Goal: Transaction & Acquisition: Download file/media

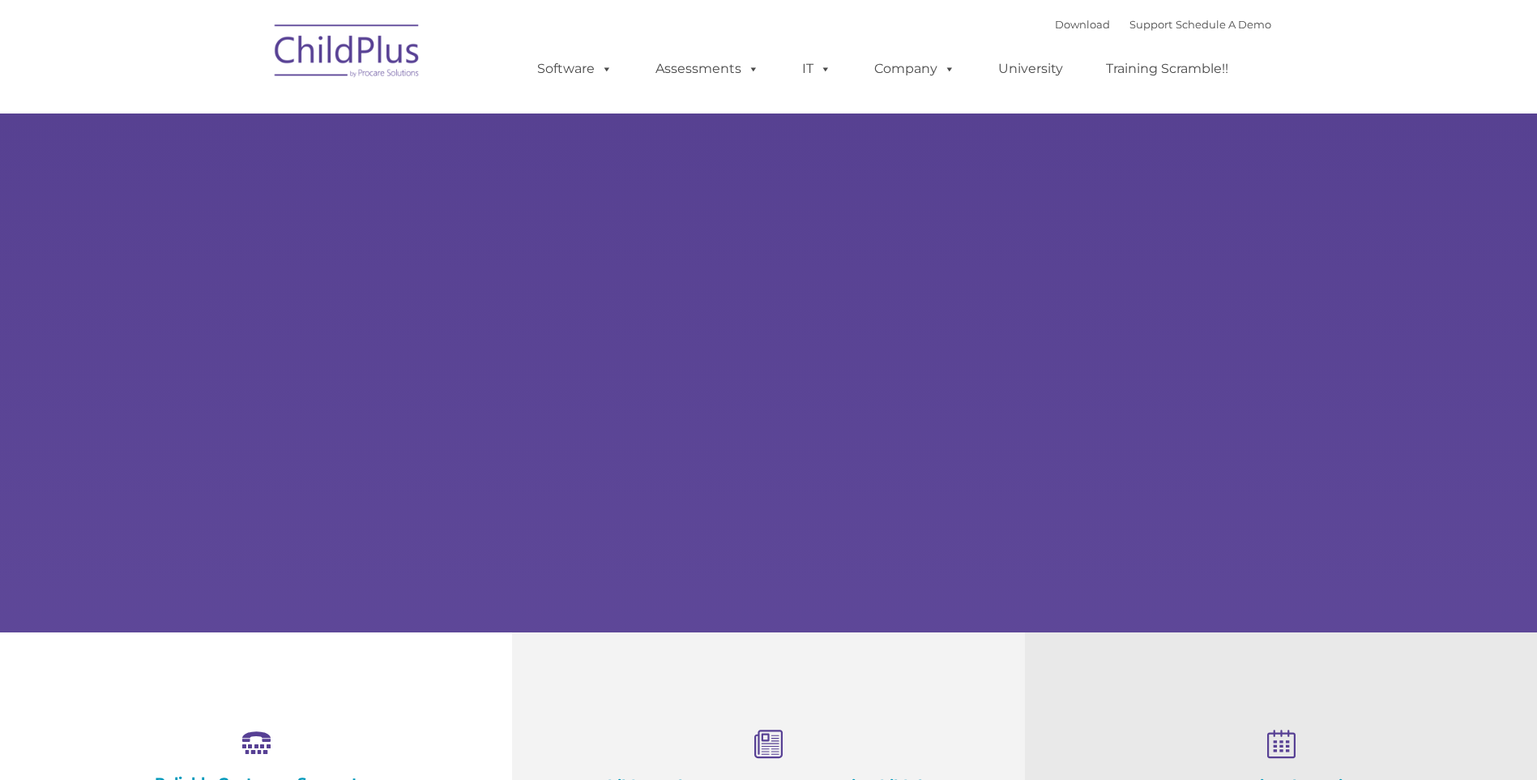
select select "MEDIUM"
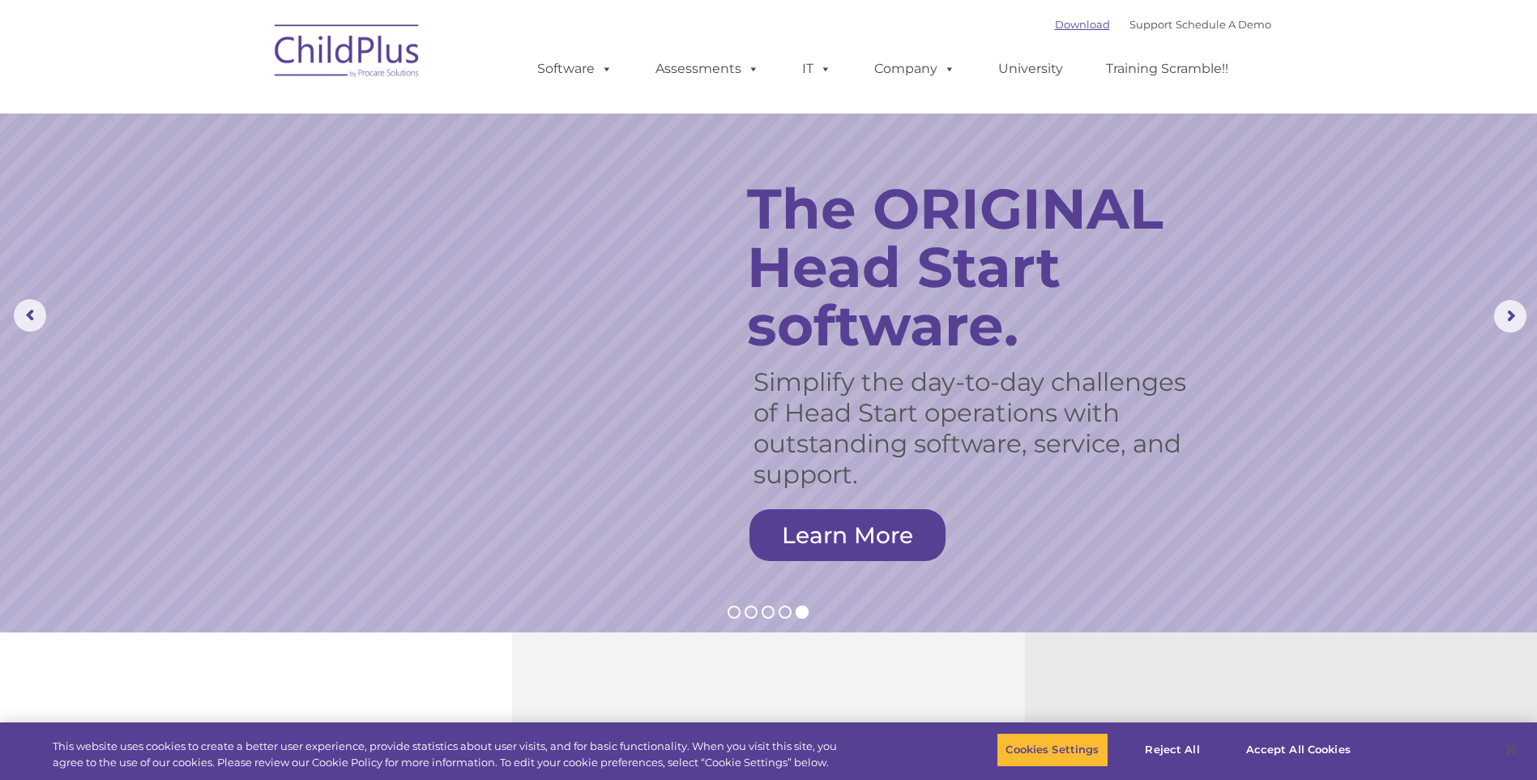
click at [1058, 28] on link "Download" at bounding box center [1082, 24] width 55 height 13
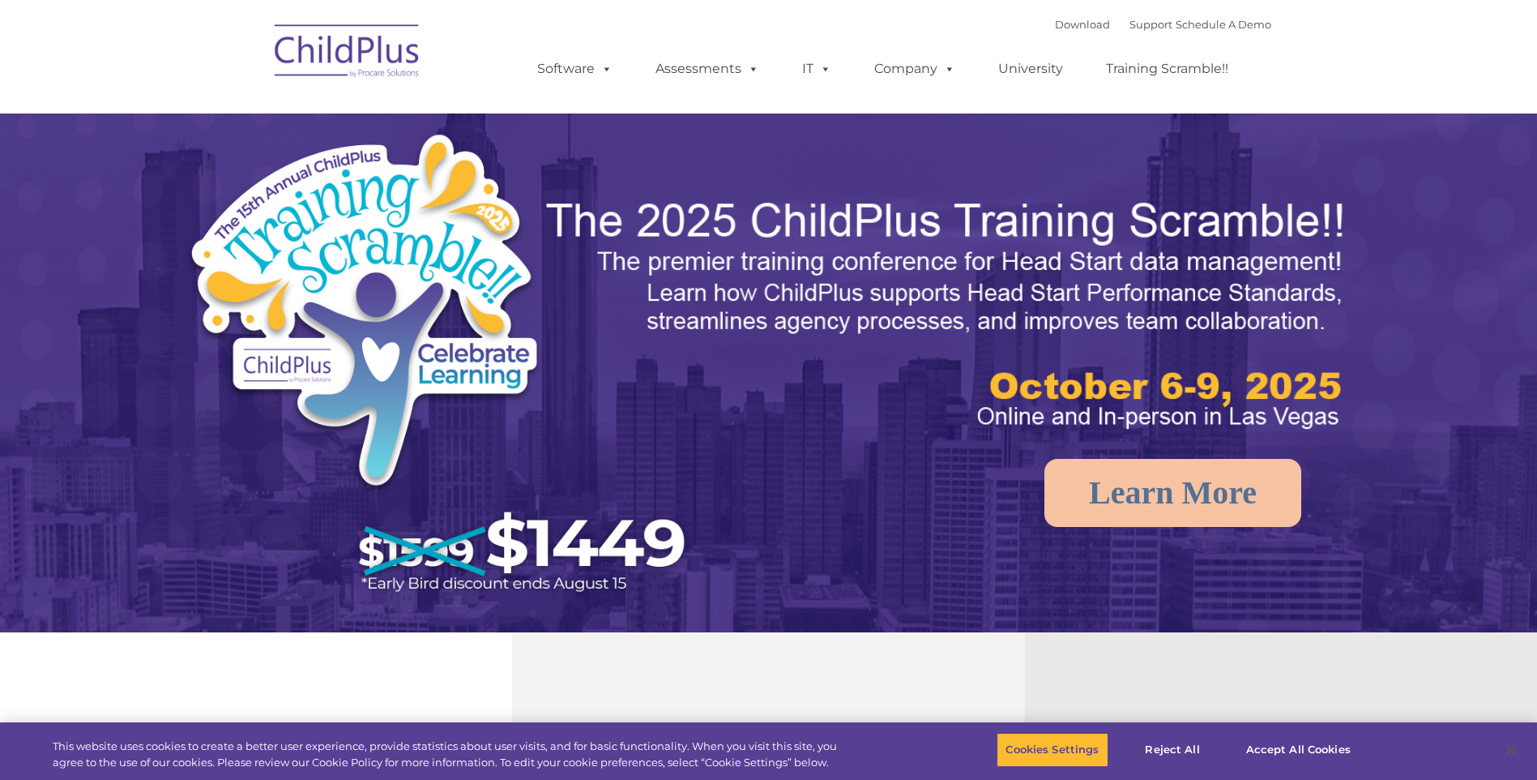
select select "MEDIUM"
click at [1055, 20] on link "Download" at bounding box center [1082, 24] width 55 height 13
